Goal: Task Accomplishment & Management: Use online tool/utility

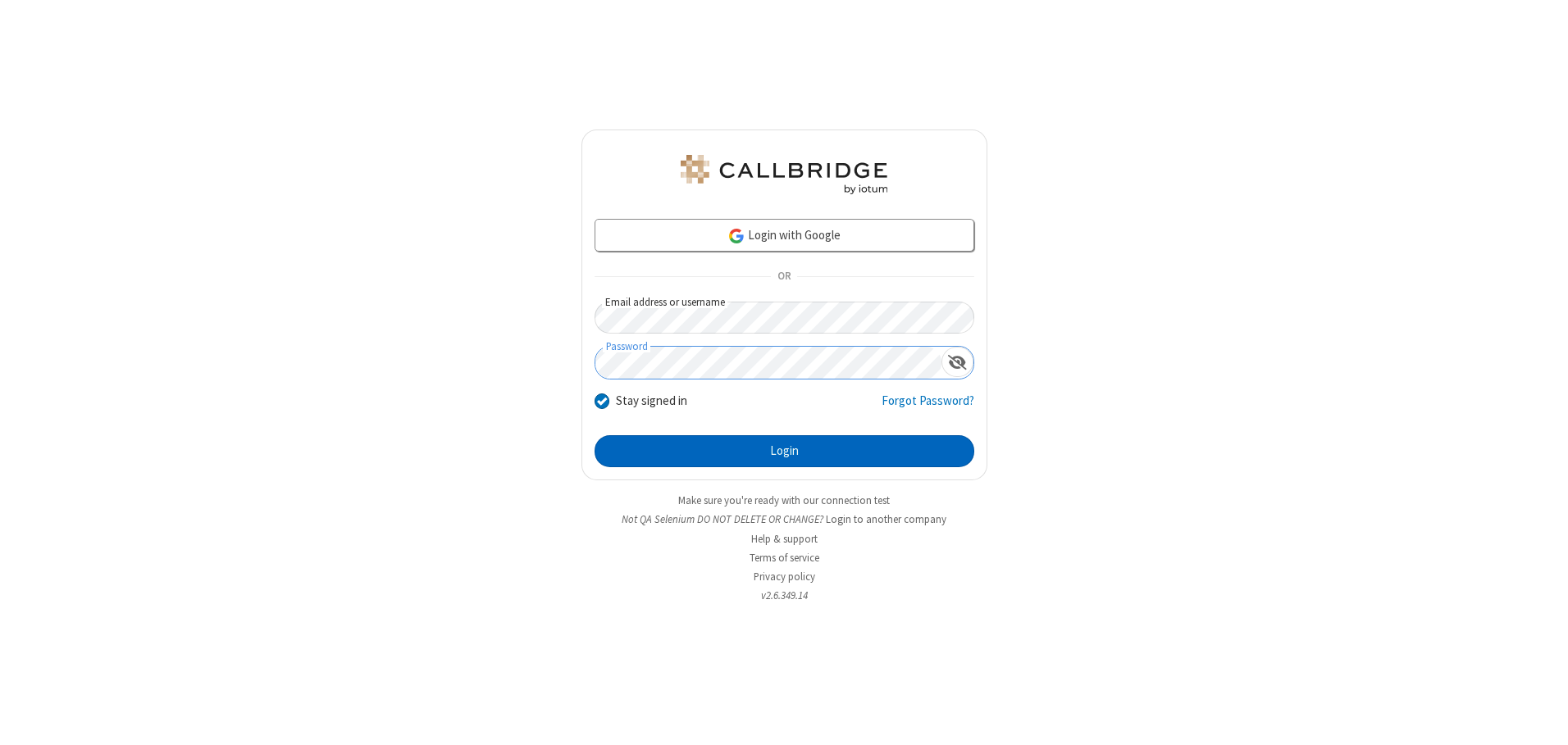
click at [784, 451] on button "Login" at bounding box center [784, 451] width 379 height 33
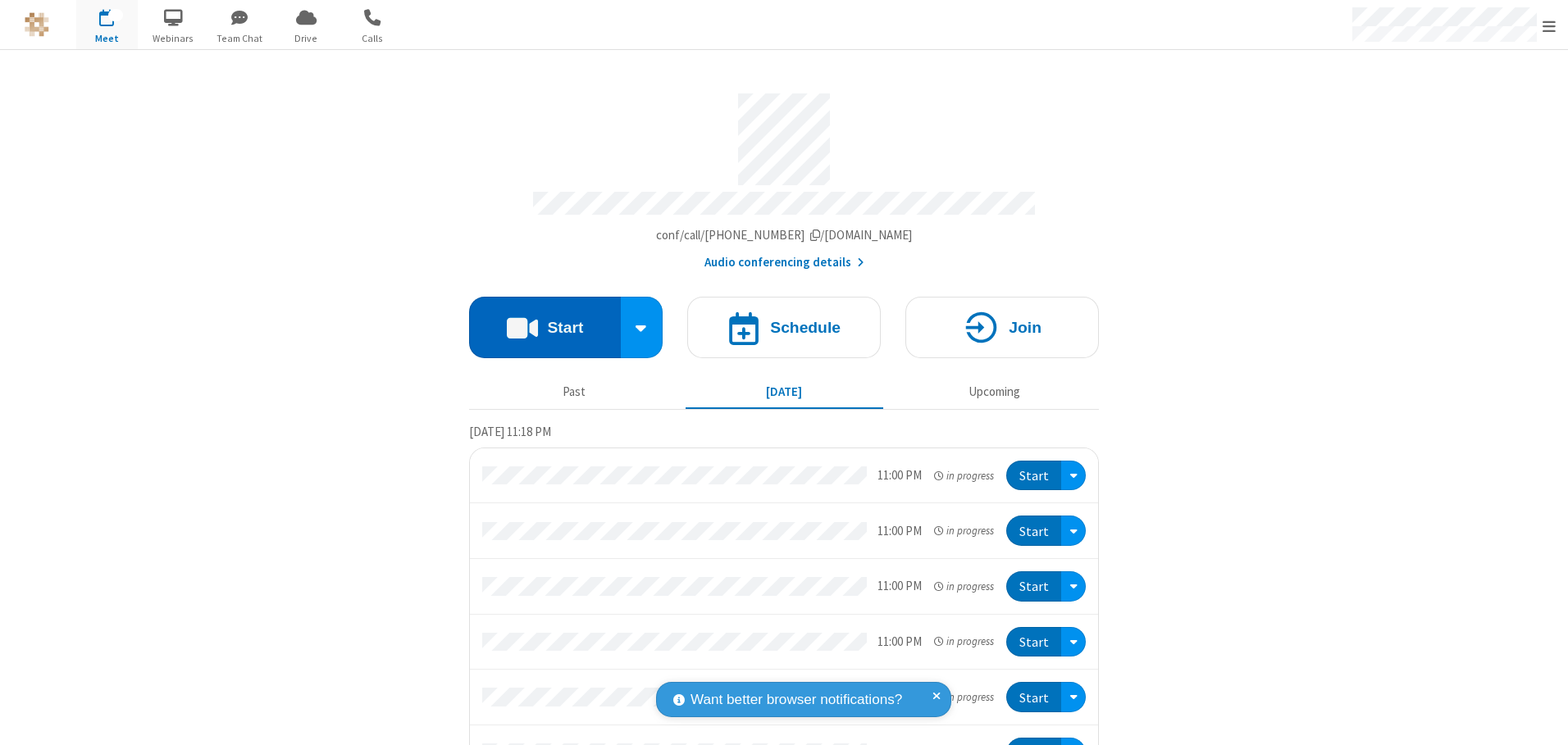
click at [538, 321] on button "Start" at bounding box center [545, 327] width 152 height 61
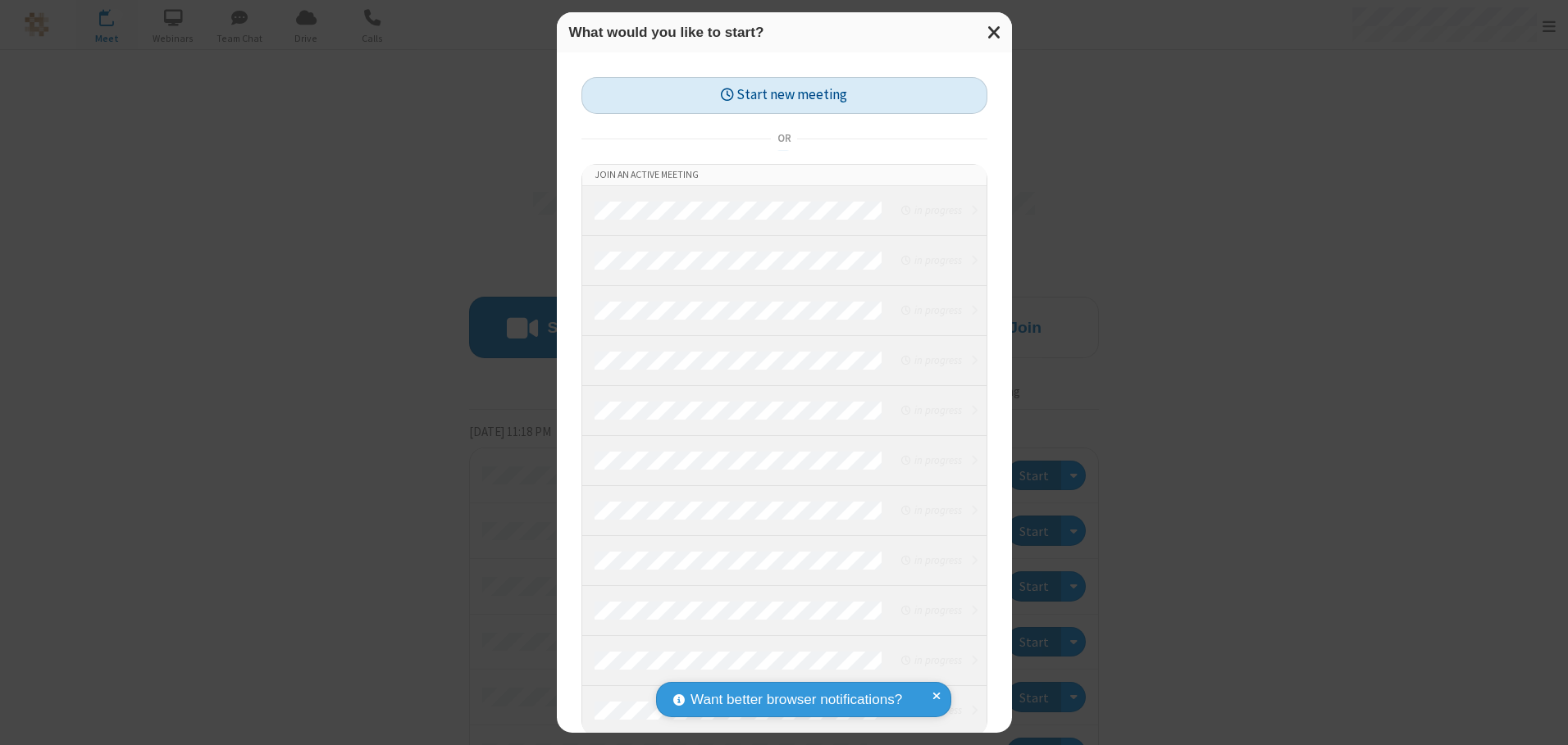
click at [780, 95] on button "Start new meeting" at bounding box center [785, 96] width 406 height 37
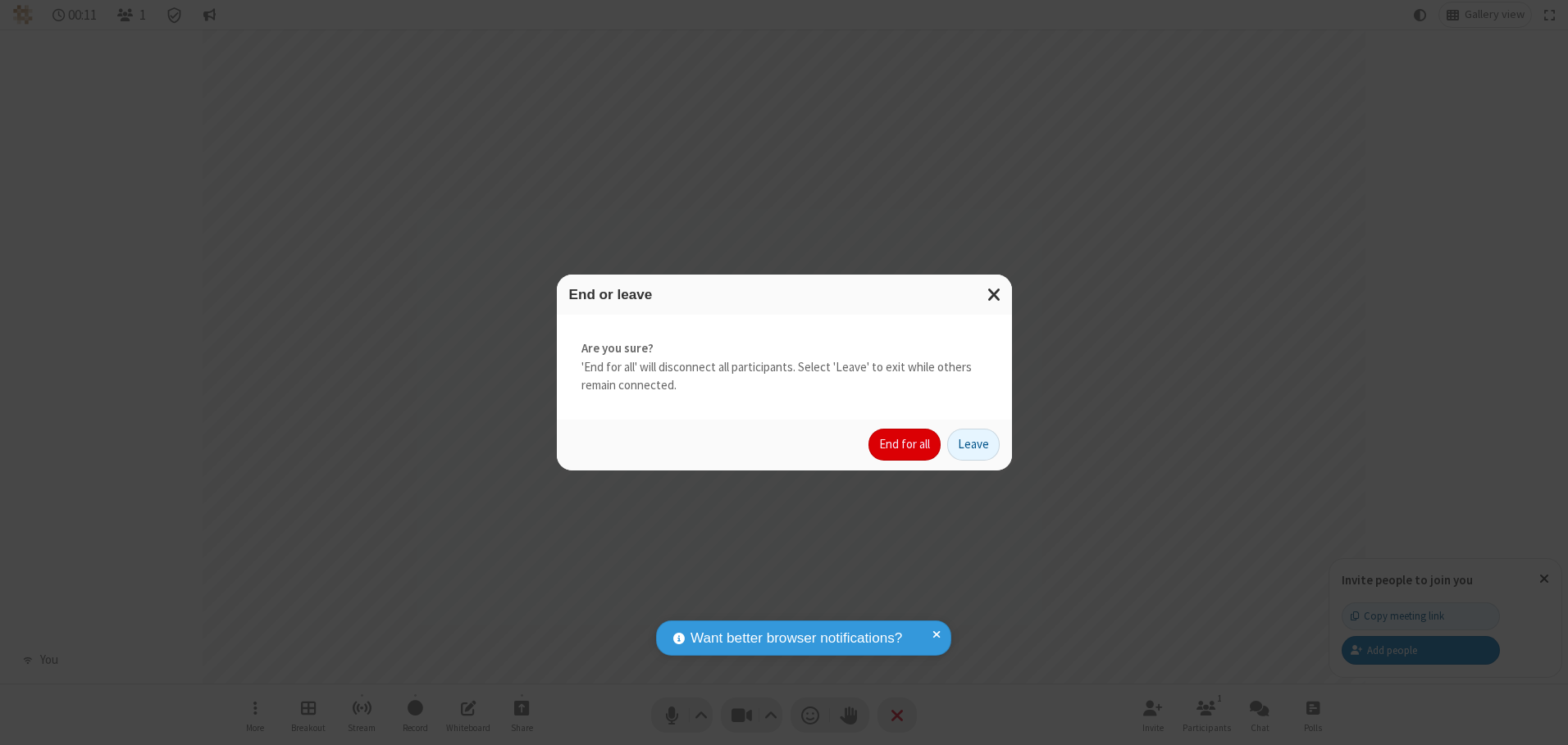
click at [905, 444] on button "End for all" at bounding box center [904, 445] width 72 height 33
